Goal: Task Accomplishment & Management: Use online tool/utility

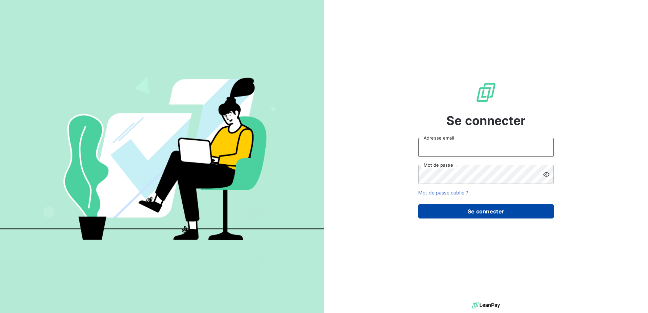
type input "[EMAIL_ADDRESS][DOMAIN_NAME]"
click at [488, 216] on button "Se connecter" at bounding box center [486, 211] width 136 height 14
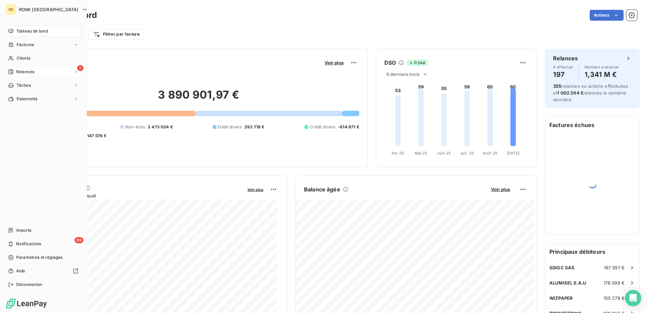
click at [15, 71] on div "Relances" at bounding box center [21, 72] width 26 height 6
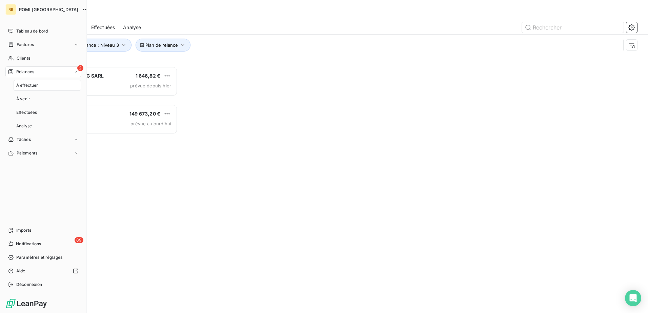
scroll to position [242, 140]
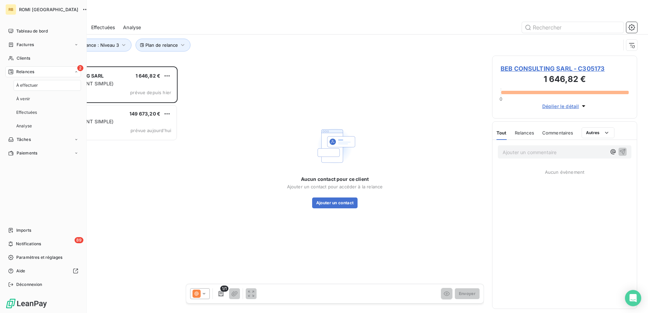
click at [42, 83] on div "À effectuer" at bounding box center [47, 85] width 67 height 11
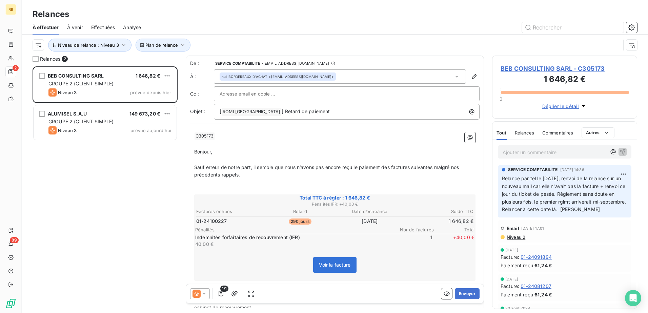
click at [225, 39] on div "Plan de relance Niveau de relance : Niveau 3" at bounding box center [327, 45] width 588 height 13
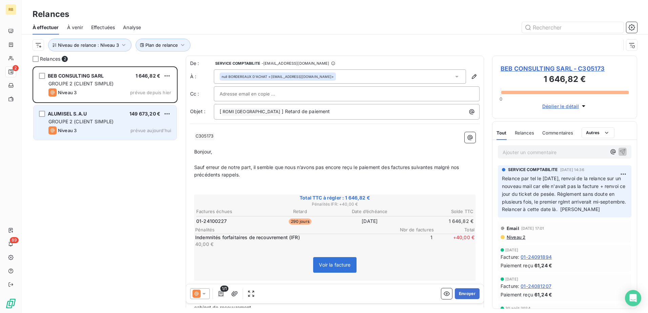
click at [114, 123] on span "GROUPE 2 (CLIENT SIMPLE)" at bounding box center [80, 122] width 65 height 6
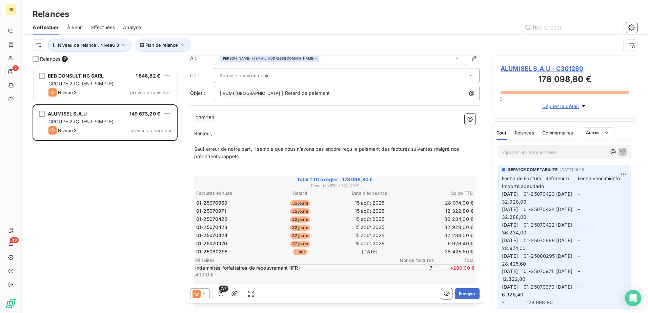
scroll to position [68, 0]
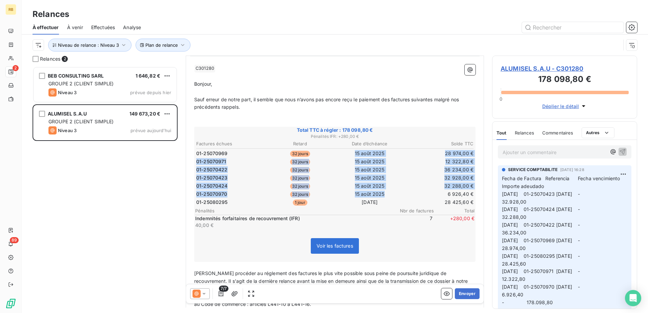
drag, startPoint x: 352, startPoint y: 153, endPoint x: 382, endPoint y: 193, distance: 50.0
click at [382, 193] on tbody "01-25070969 32 jours [DATE] 28 974,00 € 01-25070971 32 jours [DATE] 12 322,80 €…" at bounding box center [335, 177] width 278 height 58
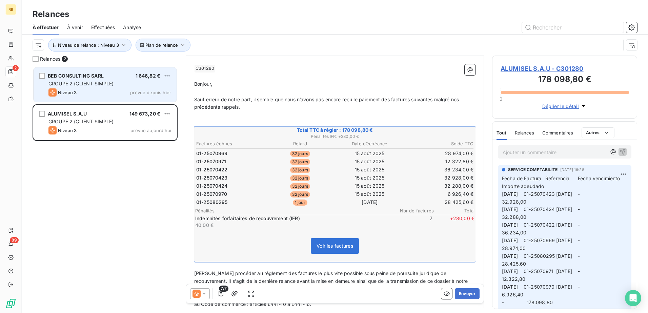
click at [115, 93] on div "Niveau 3 prévue depuis hier" at bounding box center [109, 92] width 123 height 8
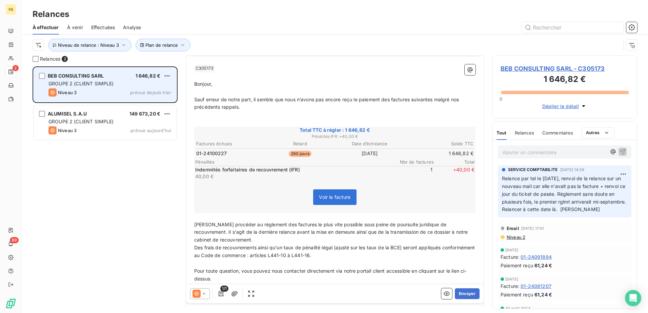
scroll to position [44, 0]
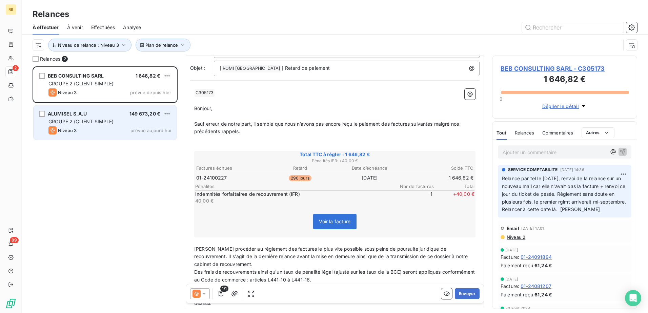
click at [133, 124] on div "GROUPE 2 (CLIENT SIMPLE)" at bounding box center [109, 121] width 123 height 7
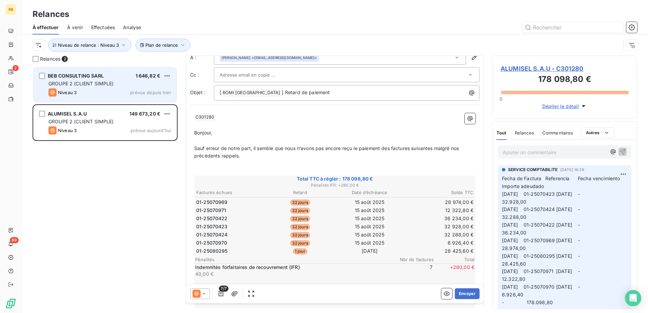
click at [90, 91] on div "Niveau 3 prévue depuis hier" at bounding box center [109, 92] width 123 height 8
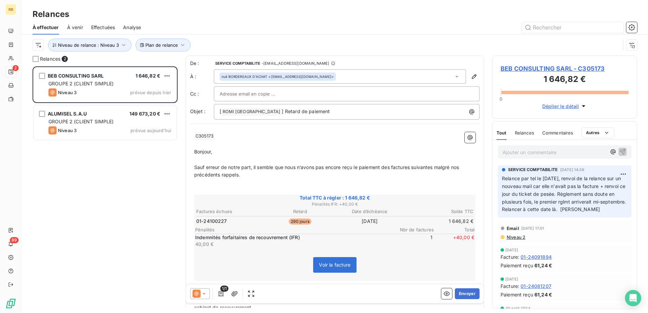
click at [585, 152] on p "Ajouter un commentaire ﻿" at bounding box center [555, 152] width 104 height 8
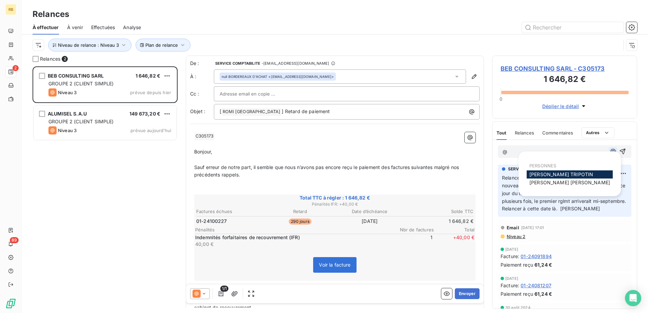
click at [611, 153] on icon "button" at bounding box center [613, 151] width 5 height 5
click at [566, 184] on span "[PERSON_NAME]" at bounding box center [570, 183] width 81 height 6
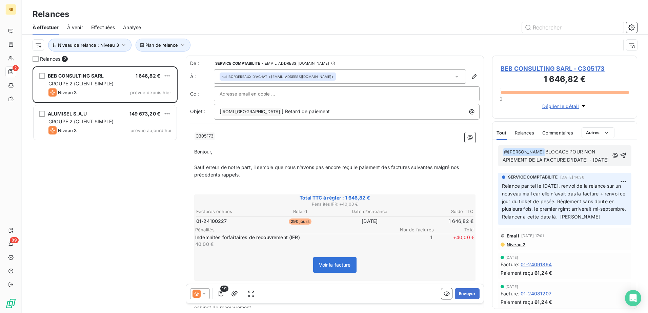
click at [511, 159] on span "BLOCAGE POUR NON APIEMENT DE LA FACTURE D'[DATE] - [DATE]" at bounding box center [556, 156] width 106 height 14
click at [588, 163] on p "﻿ @ [PERSON_NAME] ﻿ BLOCAGE POUR NON PAIEMENT DE LA FACTURE D'[DATE] - [DATE]" at bounding box center [556, 156] width 106 height 16
click at [588, 164] on p "﻿ @ [PERSON_NAME] ﻿ BLOCAGE POUR NON PAIEMENT DE LA FACTURE D'[DATE] - [DATE]" at bounding box center [556, 156] width 106 height 16
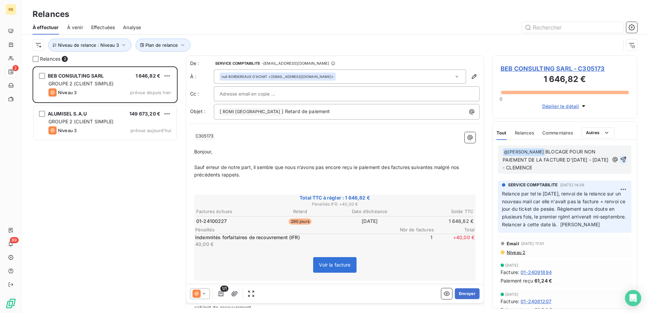
click at [621, 158] on icon "button" at bounding box center [624, 160] width 6 height 6
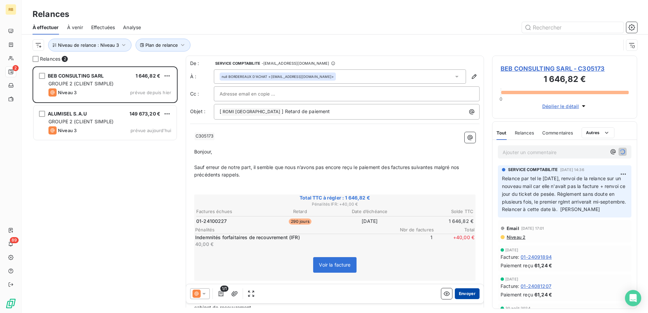
click at [461, 294] on button "Envoyer" at bounding box center [467, 294] width 25 height 11
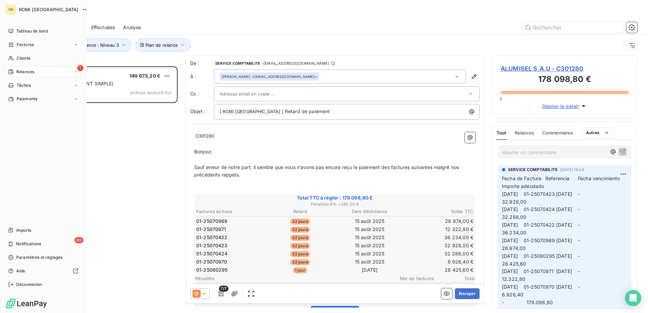
click at [13, 72] on icon at bounding box center [10, 72] width 5 height 5
click at [32, 114] on span "Effectuées" at bounding box center [26, 113] width 21 height 6
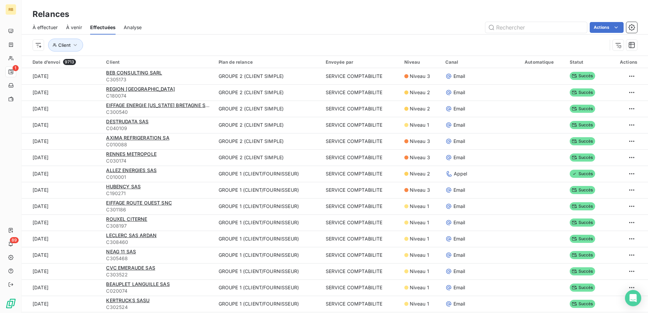
click at [118, 81] on span "C305173" at bounding box center [158, 79] width 104 height 7
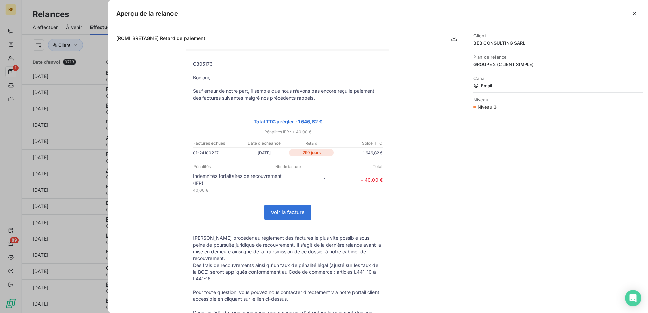
scroll to position [34, 0]
click at [511, 39] on div "Client BEB CONSULTING SARL" at bounding box center [558, 39] width 169 height 21
click at [478, 88] on icon at bounding box center [476, 85] width 5 height 5
click at [510, 41] on span "BEB CONSULTING SARL" at bounding box center [558, 42] width 169 height 5
